Goal: Task Accomplishment & Management: Manage account settings

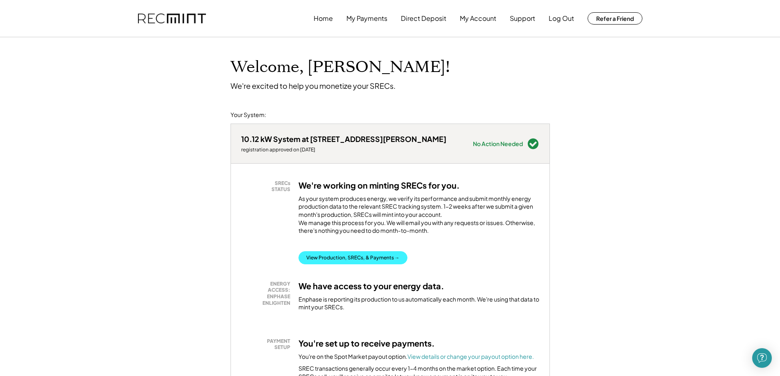
click at [324, 265] on button "View Production, SRECs, & Payments →" at bounding box center [353, 257] width 109 height 13
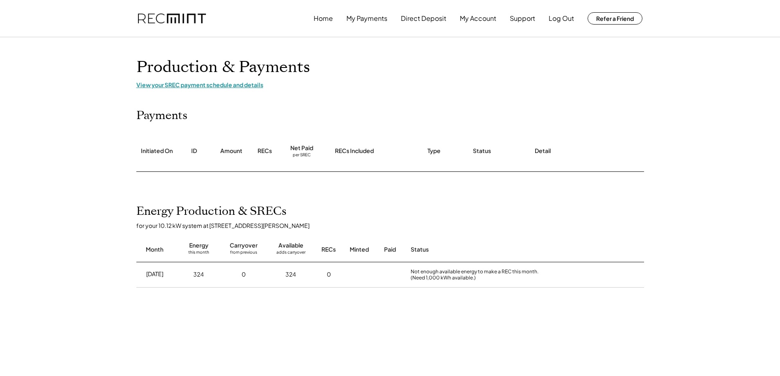
click at [209, 85] on div "View your SREC payment schedule and details" at bounding box center [390, 84] width 508 height 7
